Goal: Download file/media

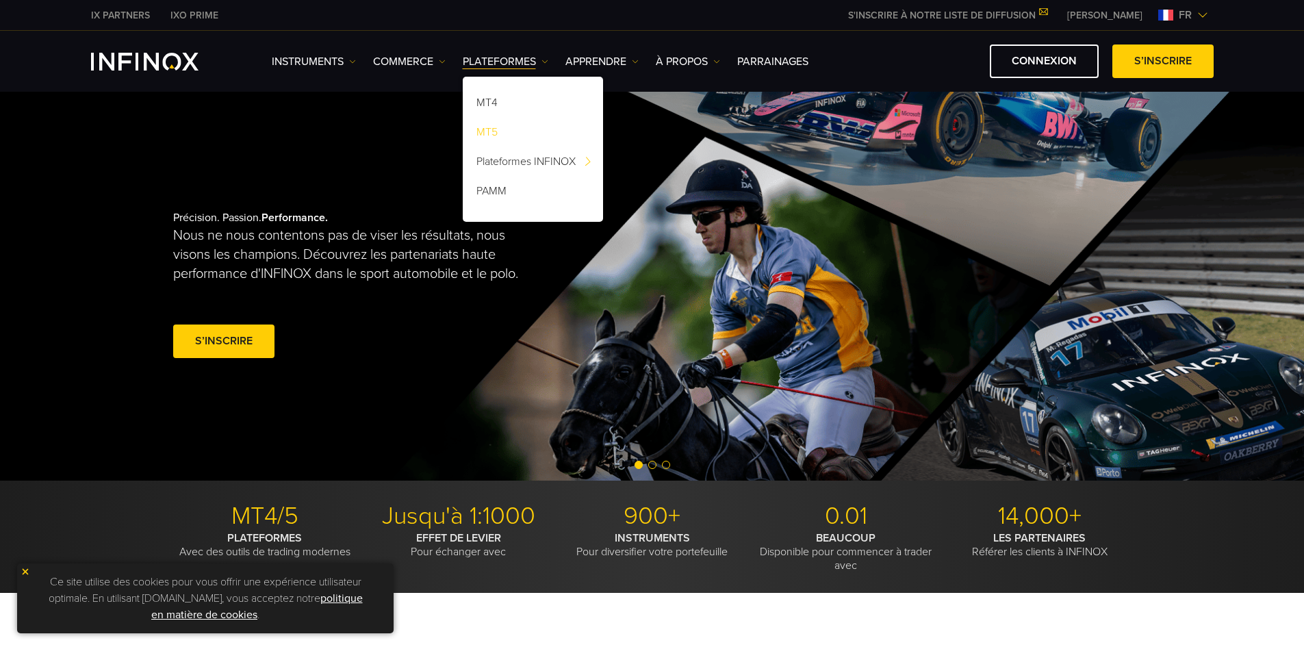
click at [491, 131] on link "MT5" at bounding box center [533, 134] width 140 height 29
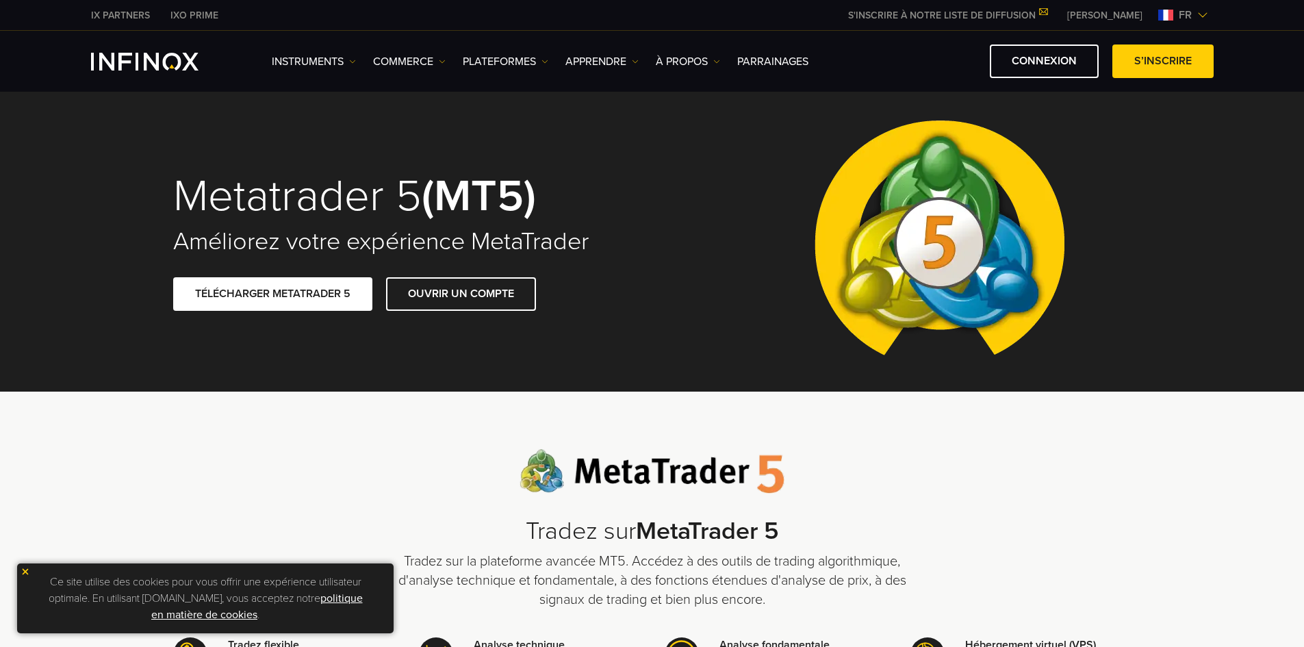
click at [281, 297] on link "TÉLÉCHARGER METATRADER 5" at bounding box center [272, 294] width 199 height 34
